Goal: Transaction & Acquisition: Purchase product/service

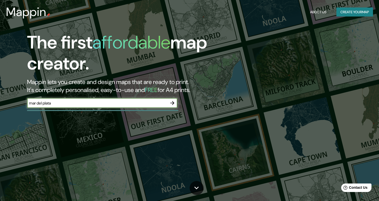
type input "mar del plata"
click at [74, 106] on input "mar del plata" at bounding box center [97, 103] width 140 height 6
click at [174, 102] on icon "button" at bounding box center [172, 103] width 6 height 6
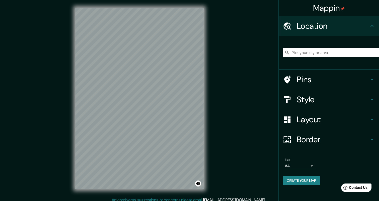
click at [314, 51] on input "Pick your city or area" at bounding box center [331, 52] width 96 height 9
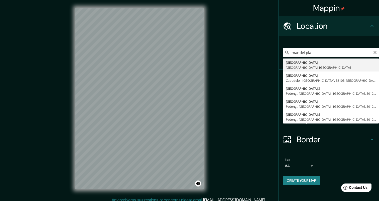
type input "[GEOGRAPHIC_DATA], [GEOGRAPHIC_DATA], [GEOGRAPHIC_DATA]"
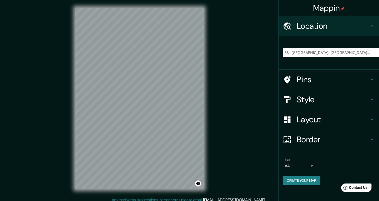
click at [329, 121] on h4 "Layout" at bounding box center [333, 120] width 72 height 10
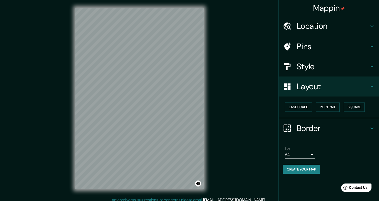
click at [328, 83] on h4 "Layout" at bounding box center [333, 87] width 72 height 10
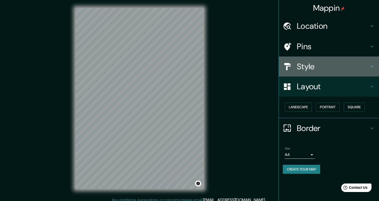
click at [326, 65] on h4 "Style" at bounding box center [333, 67] width 72 height 10
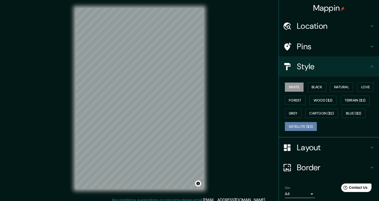
click at [296, 127] on button "Satellite ($3)" at bounding box center [301, 126] width 32 height 9
click at [75, 82] on div "© Mapbox © OpenStreetMap Improve this map © Maxar" at bounding box center [139, 98] width 144 height 197
click at [285, 85] on button "White" at bounding box center [294, 87] width 19 height 9
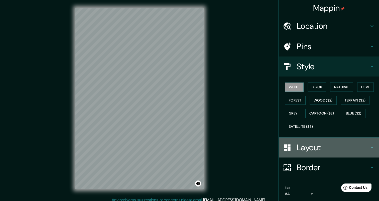
click at [345, 147] on h4 "Layout" at bounding box center [333, 148] width 72 height 10
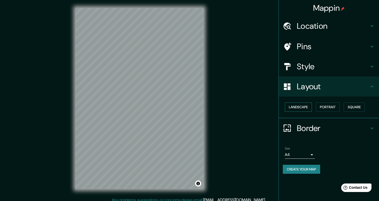
click at [306, 105] on button "Landscape" at bounding box center [298, 107] width 27 height 9
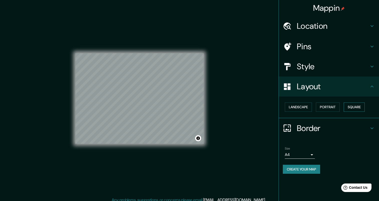
click at [360, 106] on button "Square" at bounding box center [354, 107] width 21 height 9
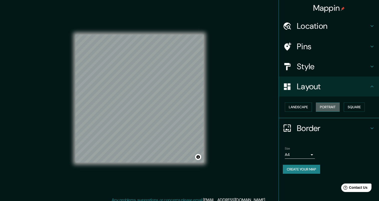
click at [330, 107] on button "Portrait" at bounding box center [328, 107] width 24 height 9
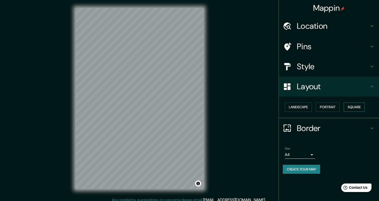
click at [365, 108] on button "Square" at bounding box center [354, 107] width 21 height 9
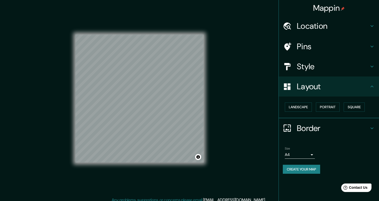
click at [335, 129] on h4 "Border" at bounding box center [333, 128] width 72 height 10
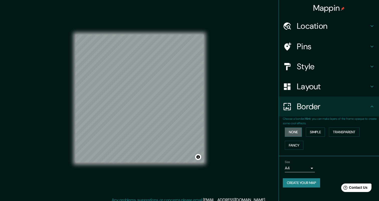
click at [291, 134] on button "None" at bounding box center [293, 132] width 17 height 9
click at [323, 133] on button "Simple" at bounding box center [315, 132] width 19 height 9
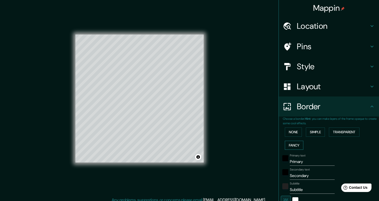
click at [290, 146] on button "Fancy" at bounding box center [294, 145] width 19 height 9
click at [340, 134] on button "Transparent" at bounding box center [344, 132] width 31 height 9
click at [285, 135] on button "None" at bounding box center [293, 132] width 17 height 9
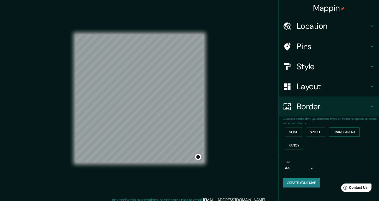
click at [342, 133] on button "Transparent" at bounding box center [344, 132] width 31 height 9
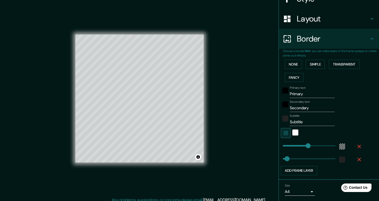
scroll to position [84, 0]
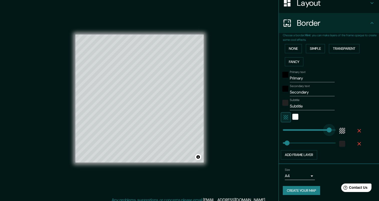
type input "491"
drag, startPoint x: 309, startPoint y: 130, endPoint x: 330, endPoint y: 128, distance: 20.6
type input "41"
type input "399"
drag, startPoint x: 330, startPoint y: 128, endPoint x: 320, endPoint y: 129, distance: 9.5
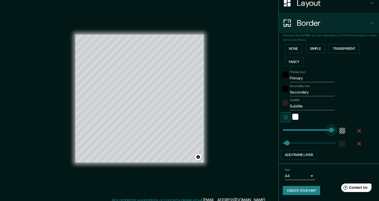
type input "41"
drag, startPoint x: 304, startPoint y: 107, endPoint x: 278, endPoint y: 103, distance: 26.6
click at [281, 103] on div "Subtitle Subtitle" at bounding box center [322, 104] width 82 height 12
type input "41"
drag, startPoint x: 309, startPoint y: 91, endPoint x: 275, endPoint y: 91, distance: 34.1
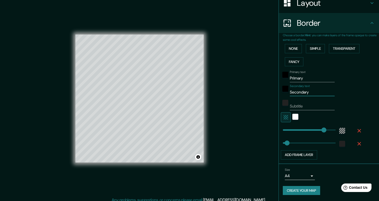
click at [271, 91] on div "Mappin Location [GEOGRAPHIC_DATA], [GEOGRAPHIC_DATA], [GEOGRAPHIC_DATA] Pins St…" at bounding box center [189, 102] width 379 height 205
type input "41"
drag, startPoint x: 308, startPoint y: 78, endPoint x: 274, endPoint y: 77, distance: 34.1
click at [274, 77] on div "Mappin Location [GEOGRAPHIC_DATA], [GEOGRAPHIC_DATA], [GEOGRAPHIC_DATA] Pins St…" at bounding box center [189, 102] width 379 height 205
type input "41"
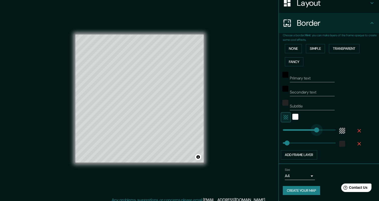
type input "331"
drag, startPoint x: 321, startPoint y: 131, endPoint x: 313, endPoint y: 131, distance: 8.0
type input "41"
type input "260"
drag, startPoint x: 313, startPoint y: 131, endPoint x: 306, endPoint y: 132, distance: 7.3
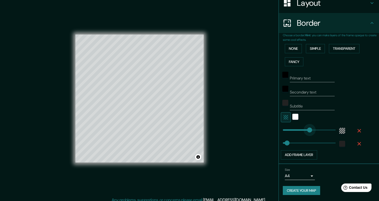
type input "41"
type input "194"
drag, startPoint x: 305, startPoint y: 132, endPoint x: 299, endPoint y: 132, distance: 6.3
type input "348"
drag, startPoint x: 285, startPoint y: 143, endPoint x: 315, endPoint y: 141, distance: 30.1
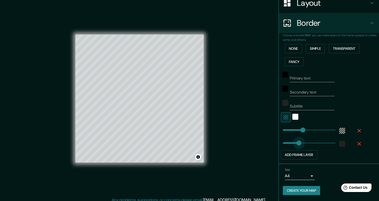
type input "158"
drag, startPoint x: 315, startPoint y: 141, endPoint x: 296, endPoint y: 142, distance: 19.3
type input "0"
drag, startPoint x: 295, startPoint y: 142, endPoint x: 265, endPoint y: 144, distance: 30.6
type input "36"
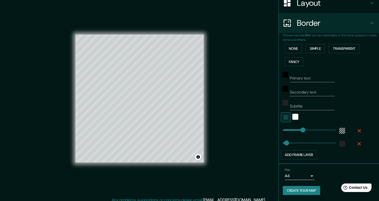
type input "134"
type input "97"
click at [283, 120] on icon "button" at bounding box center [286, 117] width 6 height 6
type input "136"
drag, startPoint x: 288, startPoint y: 130, endPoint x: 293, endPoint y: 130, distance: 4.8
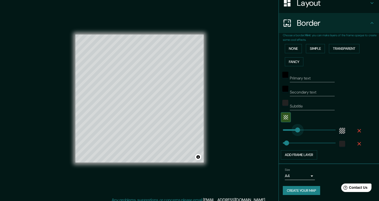
type input "231"
drag, startPoint x: 294, startPoint y: 130, endPoint x: 303, endPoint y: 130, distance: 9.0
type input "267"
drag, startPoint x: 300, startPoint y: 129, endPoint x: 307, endPoint y: 129, distance: 7.0
type input "146"
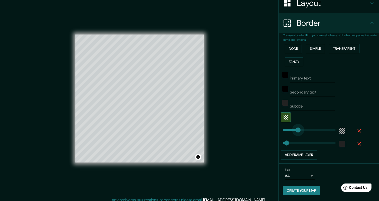
drag, startPoint x: 304, startPoint y: 128, endPoint x: 294, endPoint y: 129, distance: 9.8
type input "202"
drag, startPoint x: 294, startPoint y: 128, endPoint x: 300, endPoint y: 128, distance: 5.5
type input "491"
drag, startPoint x: 301, startPoint y: 129, endPoint x: 329, endPoint y: 129, distance: 27.8
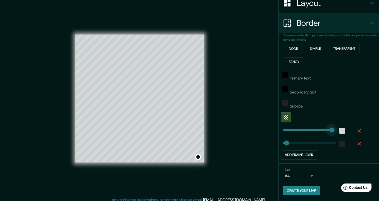
type input "512"
drag, startPoint x: 328, startPoint y: 129, endPoint x: 349, endPoint y: 131, distance: 21.6
type input "0"
click at [335, 24] on h4 "Border" at bounding box center [333, 23] width 72 height 10
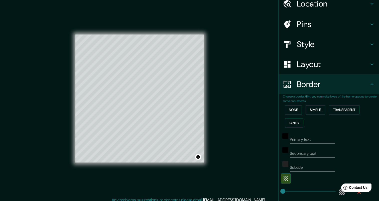
scroll to position [0, 0]
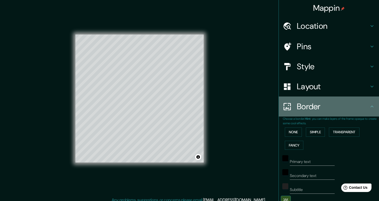
click at [342, 100] on div "Border" at bounding box center [329, 107] width 100 height 20
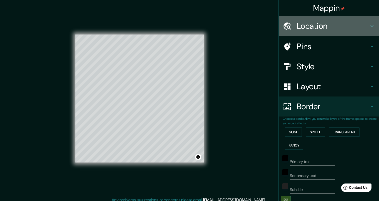
click at [356, 28] on h4 "Location" at bounding box center [333, 26] width 72 height 10
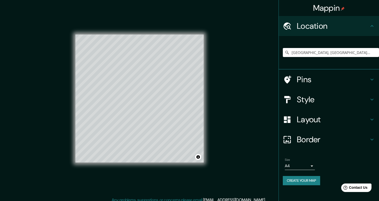
click at [356, 28] on h4 "Location" at bounding box center [333, 26] width 72 height 10
click at [331, 98] on h4 "Style" at bounding box center [333, 100] width 72 height 10
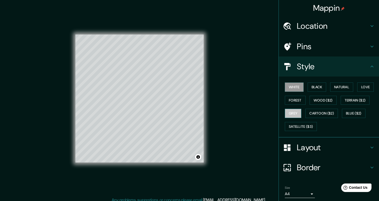
click at [294, 114] on button "Grey" at bounding box center [293, 113] width 17 height 9
click at [294, 100] on button "Forest" at bounding box center [295, 100] width 21 height 9
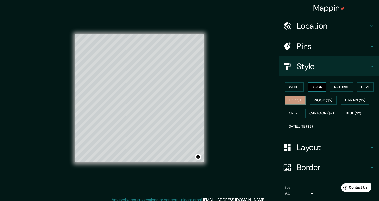
click at [316, 88] on button "Black" at bounding box center [317, 87] width 19 height 9
click at [322, 102] on button "Wood ($2)" at bounding box center [323, 100] width 27 height 9
click at [293, 104] on button "Forest" at bounding box center [295, 100] width 21 height 9
click at [317, 85] on button "Black" at bounding box center [317, 87] width 19 height 9
click at [340, 86] on button "Natural" at bounding box center [341, 87] width 23 height 9
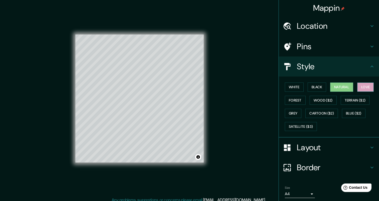
click at [360, 86] on button "Love" at bounding box center [365, 87] width 17 height 9
click at [298, 104] on button "Forest" at bounding box center [295, 100] width 21 height 9
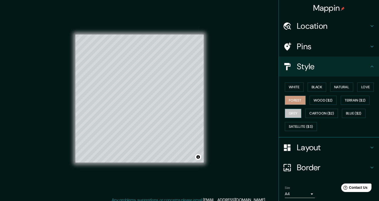
click at [293, 112] on button "Grey" at bounding box center [293, 113] width 17 height 9
click at [344, 153] on div "Layout" at bounding box center [329, 148] width 100 height 20
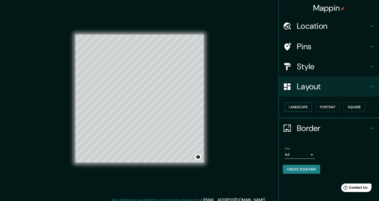
click at [306, 106] on button "Landscape" at bounding box center [298, 107] width 27 height 9
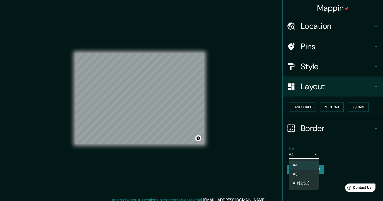
click at [313, 154] on body "Mappin Location [GEOGRAPHIC_DATA], [GEOGRAPHIC_DATA], [GEOGRAPHIC_DATA] Pins St…" at bounding box center [191, 100] width 383 height 201
click at [305, 172] on li "A3" at bounding box center [304, 174] width 30 height 9
click at [309, 155] on body "Mappin Location [GEOGRAPHIC_DATA], [GEOGRAPHIC_DATA], [GEOGRAPHIC_DATA] Pins St…" at bounding box center [191, 100] width 383 height 201
click at [309, 182] on li "A1 ($2.50)" at bounding box center [304, 183] width 30 height 9
type input "a3"
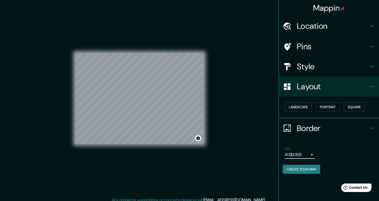
click at [305, 153] on body "Mappin Location [GEOGRAPHIC_DATA], [GEOGRAPHIC_DATA], [GEOGRAPHIC_DATA] Pins St…" at bounding box center [189, 100] width 379 height 201
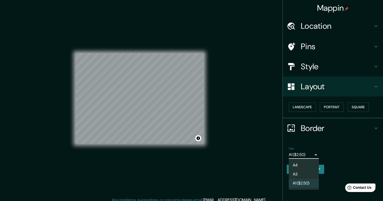
click at [305, 183] on li "A1 ($2.50)" at bounding box center [304, 183] width 30 height 9
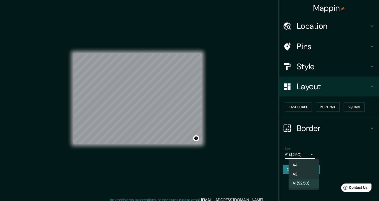
click at [303, 157] on body "Mappin Location [GEOGRAPHIC_DATA], [GEOGRAPHIC_DATA], [GEOGRAPHIC_DATA] Pins St…" at bounding box center [189, 100] width 379 height 201
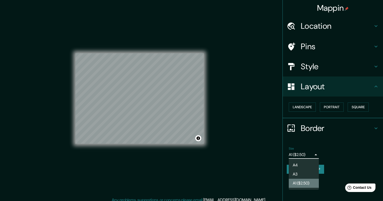
click at [305, 184] on li "A1 ($2.50)" at bounding box center [304, 183] width 30 height 9
